Goal: Task Accomplishment & Management: Complete application form

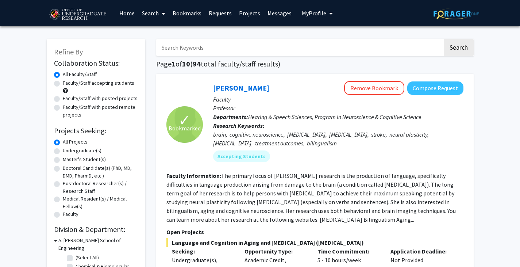
click at [212, 13] on link "Requests" at bounding box center [220, 13] width 30 height 26
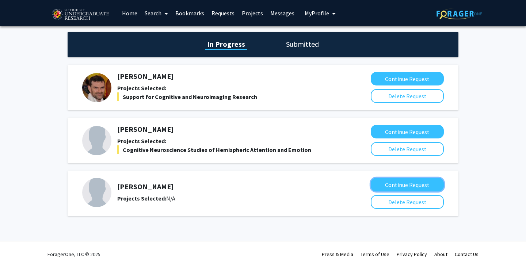
click at [398, 190] on button "Continue Request" at bounding box center [407, 185] width 73 height 14
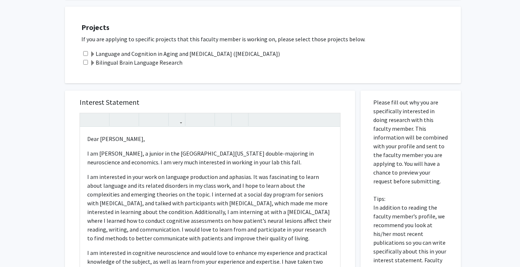
scroll to position [249, 0]
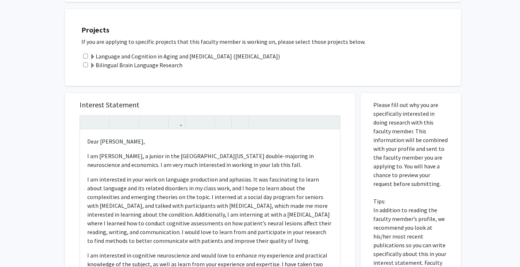
click at [86, 54] on input "checkbox" at bounding box center [85, 56] width 5 height 5
checkbox input "true"
click at [93, 66] on span at bounding box center [93, 66] width 6 height 6
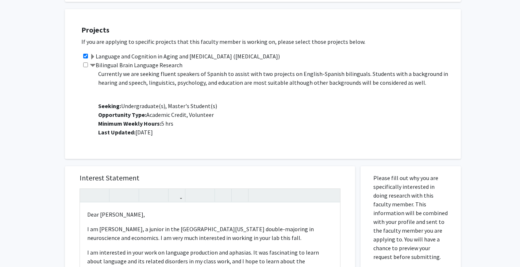
scroll to position [250, 0]
drag, startPoint x: 86, startPoint y: 62, endPoint x: 86, endPoint y: 68, distance: 6.6
click at [86, 68] on div "Bilingual Brain Language Research Project Description: This research focuses br…" at bounding box center [267, 101] width 372 height 82
click at [86, 65] on input "checkbox" at bounding box center [85, 64] width 5 height 5
checkbox input "true"
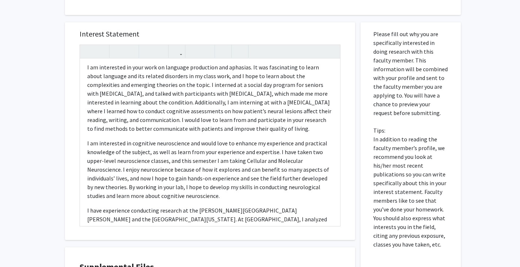
scroll to position [42, 0]
click at [279, 133] on div "Dear [PERSON_NAME], I am [PERSON_NAME], a junior in the [GEOGRAPHIC_DATA][US_ST…" at bounding box center [210, 142] width 260 height 167
click at [278, 130] on p "I am interested in your work on language production and aphasias. It was fascin…" at bounding box center [210, 97] width 246 height 70
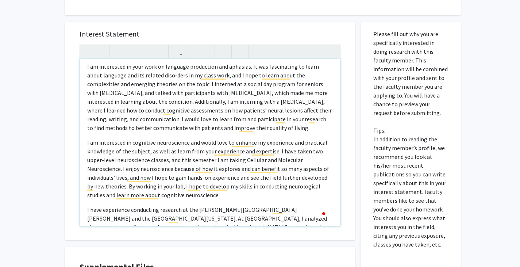
click at [290, 130] on p "I am interested in your work on language production and aphasias. It was fascin…" at bounding box center [210, 97] width 246 height 70
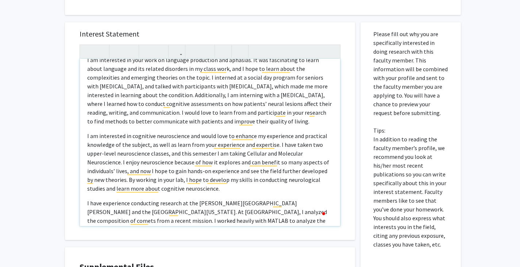
scroll to position [0, 0]
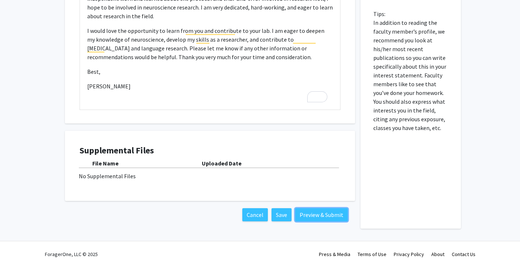
click at [327, 211] on button "Preview & Submit" at bounding box center [321, 214] width 53 height 13
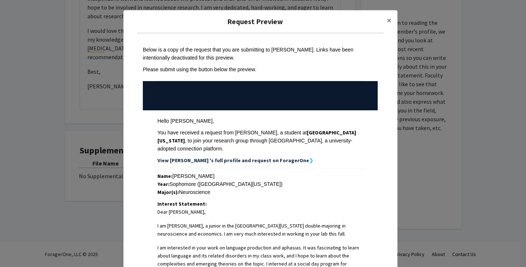
drag, startPoint x: 281, startPoint y: 154, endPoint x: 304, endPoint y: 176, distance: 31.5
click at [304, 180] on div "Year: Sophomore ([GEOGRAPHIC_DATA][US_STATE])" at bounding box center [260, 184] width 206 height 8
click at [276, 157] on strong "View [PERSON_NAME] 's full profile and request on ForagerOne" at bounding box center [233, 160] width 152 height 7
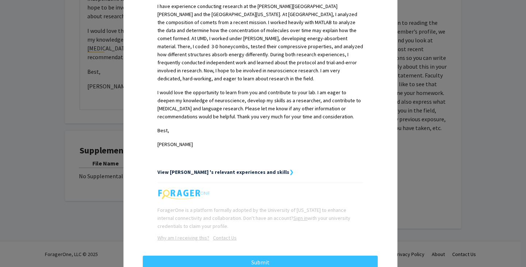
click at [253, 169] on strong "View [PERSON_NAME] 's relevant experiences and skills" at bounding box center [223, 172] width 132 height 7
click at [468, 158] on div "Request Preview × Below is a copy of the request that you are submitting to [PE…" at bounding box center [263, 133] width 526 height 267
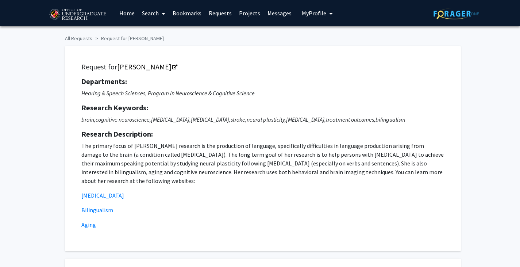
click at [329, 13] on icon "My profile dropdown to access profile and logout" at bounding box center [331, 14] width 4 height 6
click at [325, 34] on span "[PERSON_NAME]" at bounding box center [347, 34] width 44 height 8
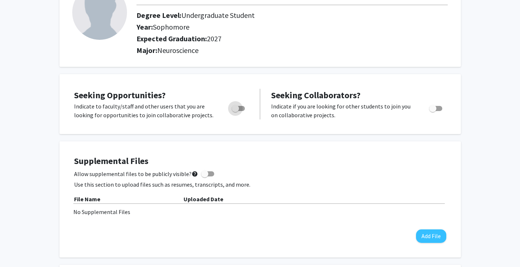
click at [241, 111] on label "Toggle" at bounding box center [237, 108] width 16 height 9
click at [236, 111] on input "Are you actively seeking opportunities?" at bounding box center [235, 111] width 0 height 0
checkbox input "true"
click at [209, 172] on span at bounding box center [207, 173] width 13 height 5
click at [205, 176] on input "Allow supplemental files to be publicly visible? help" at bounding box center [204, 176] width 0 height 0
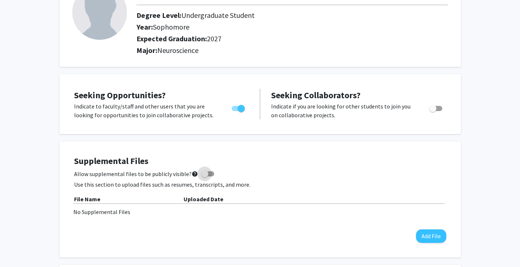
checkbox input "true"
click at [437, 107] on span "Toggle" at bounding box center [435, 108] width 13 height 5
click at [433, 111] on input "Would you like to receive other student requests to work with you?" at bounding box center [433, 111] width 0 height 0
click at [437, 107] on span "Toggle" at bounding box center [438, 108] width 7 height 7
click at [433, 111] on input "Would you like to receive other student requests to work with you?" at bounding box center [433, 111] width 0 height 0
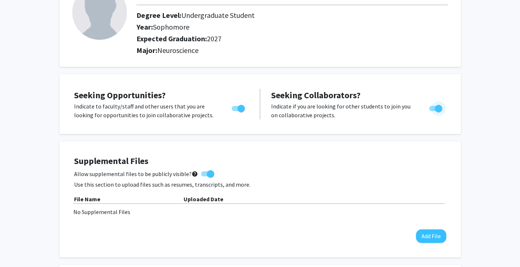
checkbox input "false"
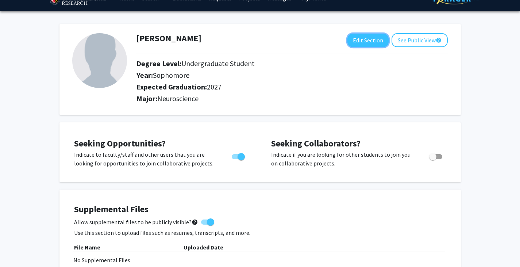
click at [360, 39] on button "Edit Section" at bounding box center [368, 41] width 41 height 14
select select "sophomore"
select select "2027"
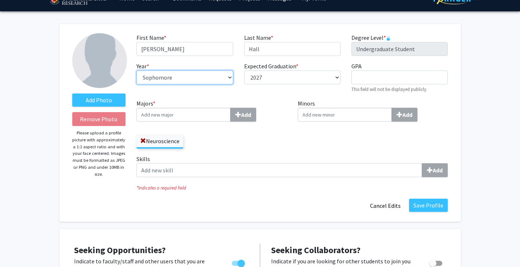
click at [200, 77] on select "--- First-year Sophomore Junior Senior Postbaccalaureate Certificate" at bounding box center [185, 77] width 96 height 14
select select "junior"
click at [137, 70] on select "--- First-year Sophomore Junior Senior Postbaccalaureate Certificate" at bounding box center [185, 77] width 96 height 14
click at [181, 118] on input "Majors * Add" at bounding box center [184, 115] width 94 height 14
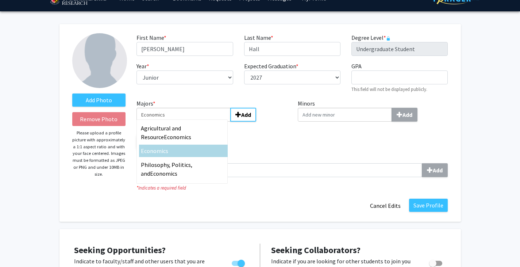
type input "Economics"
click at [156, 149] on span "Economics" at bounding box center [154, 150] width 27 height 7
click at [156, 122] on input "Economics" at bounding box center [184, 115] width 94 height 14
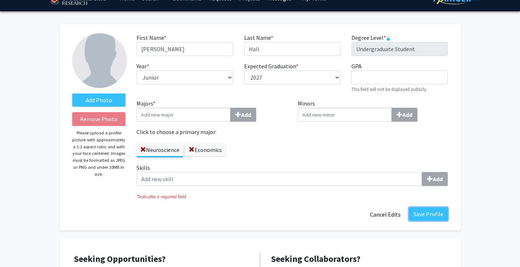
click at [427, 209] on button "Save Profile" at bounding box center [428, 213] width 39 height 13
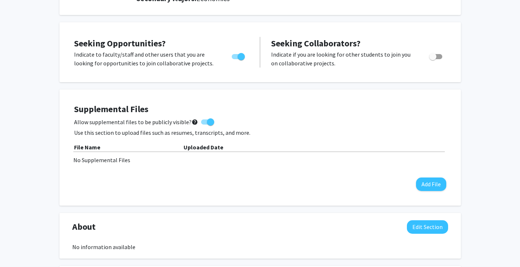
scroll to position [127, 0]
click at [209, 119] on span at bounding box center [210, 121] width 7 height 7
click at [205, 124] on input "Allow supplemental files to be publicly visible? help" at bounding box center [204, 124] width 0 height 0
click at [207, 122] on span at bounding box center [207, 121] width 13 height 5
click at [205, 124] on input "Allow supplemental files to be publicly visible? help" at bounding box center [204, 124] width 0 height 0
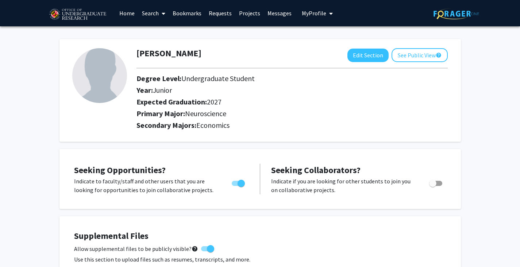
scroll to position [189, 0]
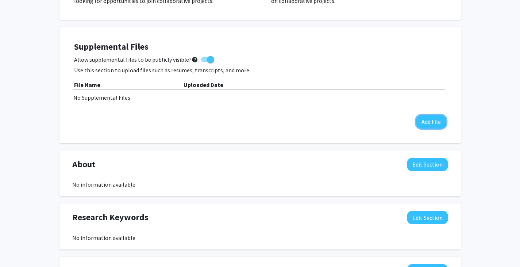
click at [435, 127] on button "Add File" at bounding box center [431, 122] width 30 height 14
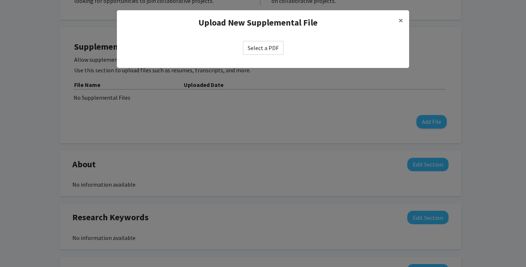
click at [271, 49] on label "Select a PDF" at bounding box center [263, 48] width 41 height 14
click at [0, 0] on input "Select a PDF" at bounding box center [0, 0] width 0 height 0
click at [402, 18] on span "×" at bounding box center [400, 20] width 5 height 11
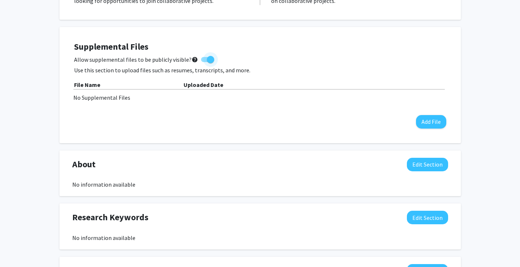
click at [207, 59] on span at bounding box center [210, 59] width 7 height 7
click at [204, 62] on input "Allow supplemental files to be publicly visible? help" at bounding box center [204, 62] width 0 height 0
checkbox input "false"
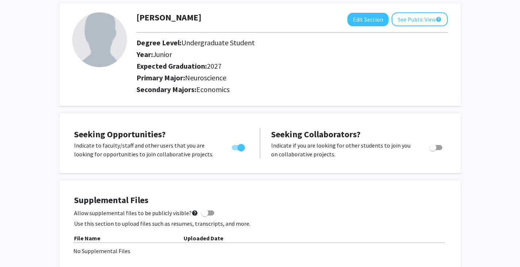
scroll to position [0, 0]
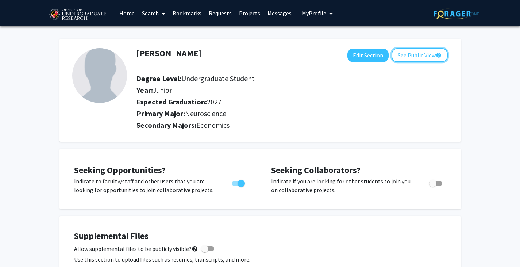
click at [409, 54] on button "See Public View help" at bounding box center [420, 55] width 56 height 14
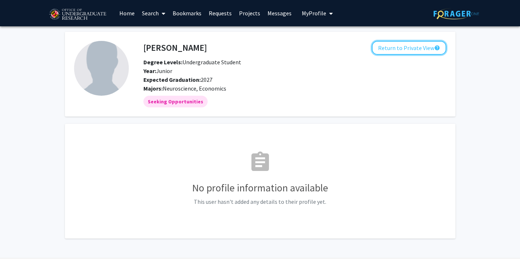
click at [424, 53] on button "Return to Private View help" at bounding box center [409, 48] width 74 height 14
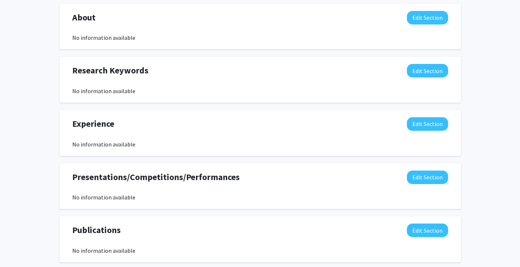
scroll to position [430, 0]
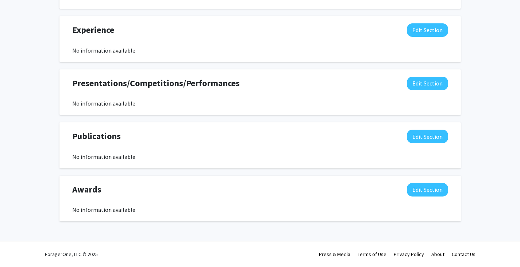
click at [407, 198] on div "Awards Edit Section" at bounding box center [260, 191] width 387 height 17
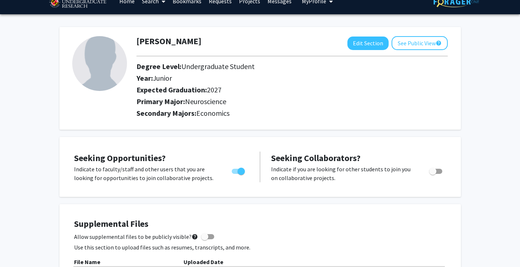
scroll to position [0, 0]
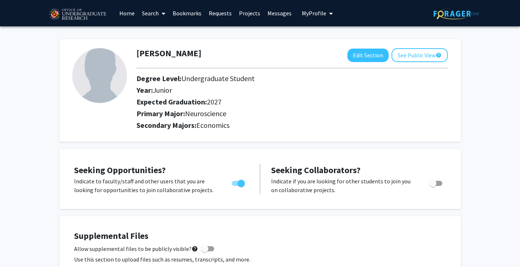
click at [180, 14] on link "Bookmarks" at bounding box center [187, 13] width 36 height 26
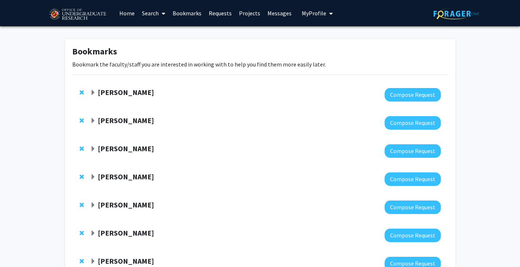
click at [224, 13] on link "Requests" at bounding box center [220, 13] width 30 height 26
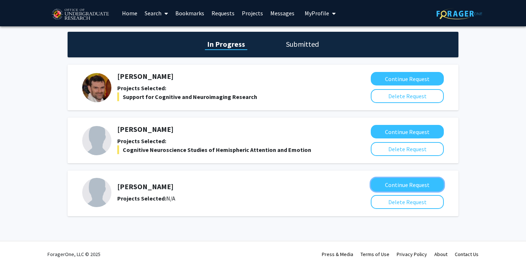
click at [397, 185] on button "Continue Request" at bounding box center [407, 185] width 73 height 14
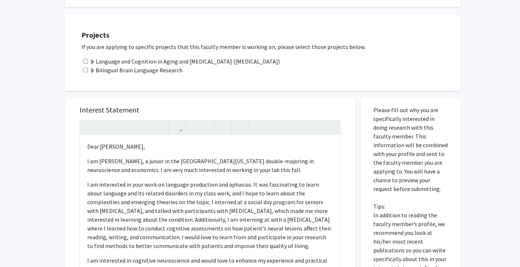
scroll to position [16, 0]
